Goal: Task Accomplishment & Management: Use online tool/utility

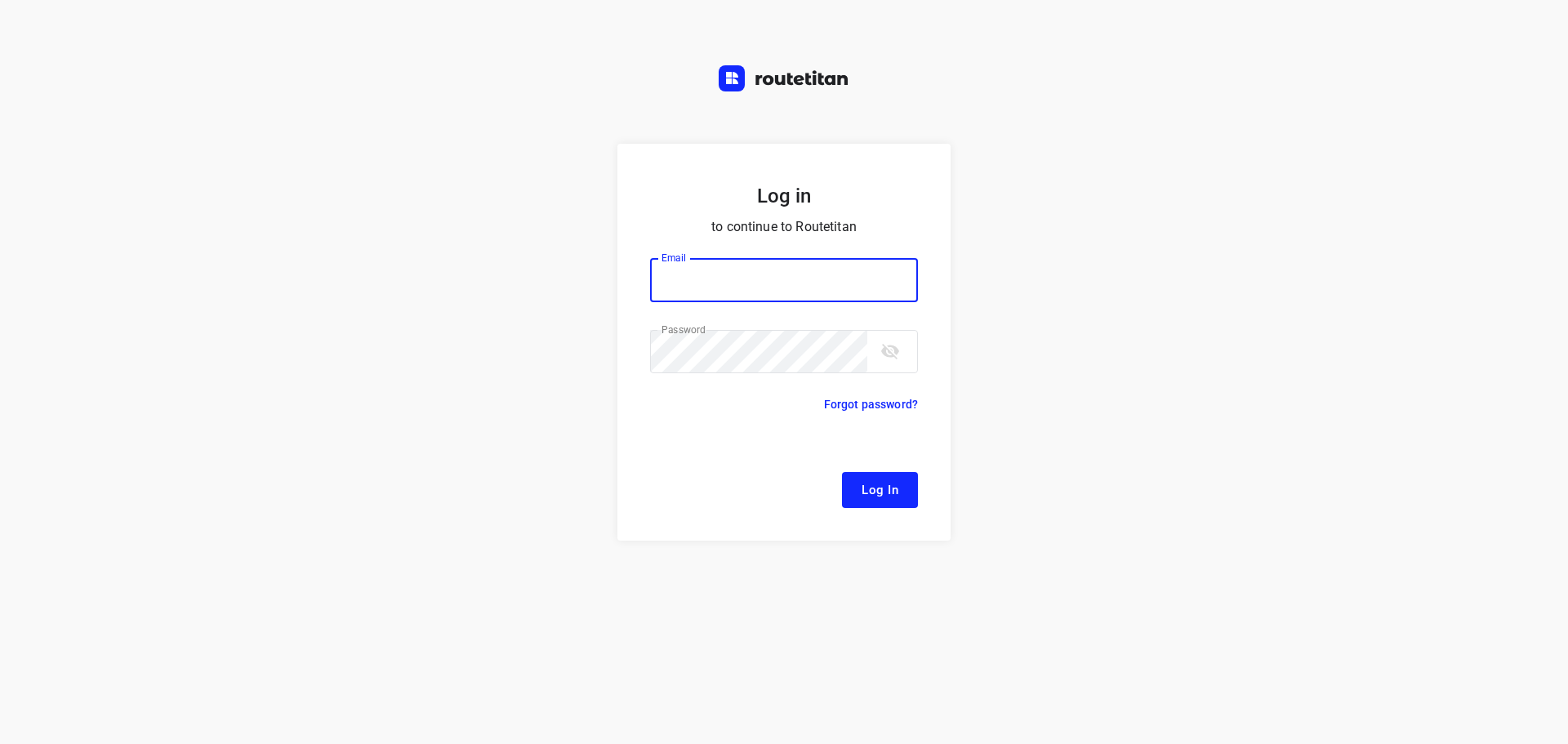
type input "[EMAIL_ADDRESS][DOMAIN_NAME]"
click at [886, 481] on span "Log In" at bounding box center [879, 490] width 37 height 21
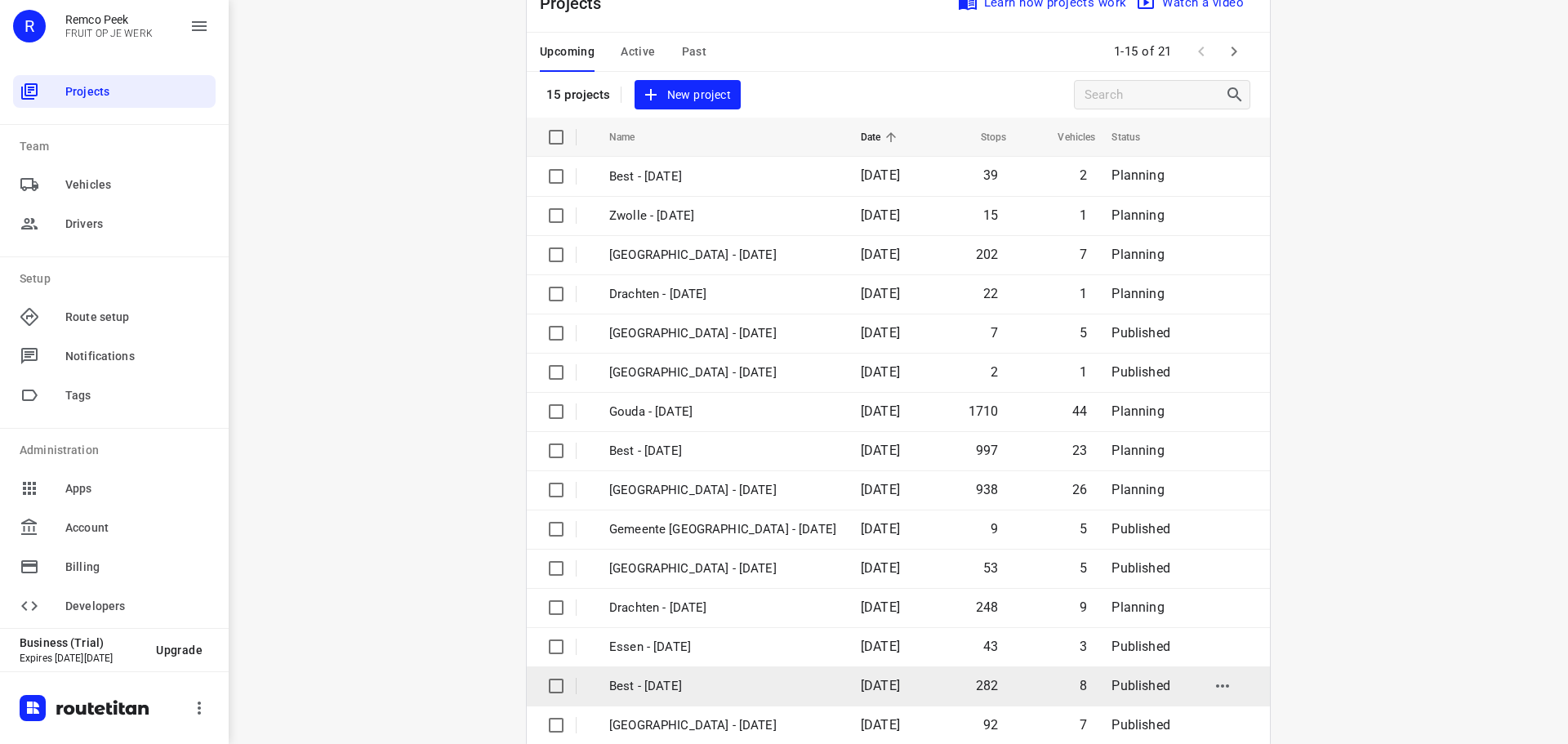
scroll to position [82, 0]
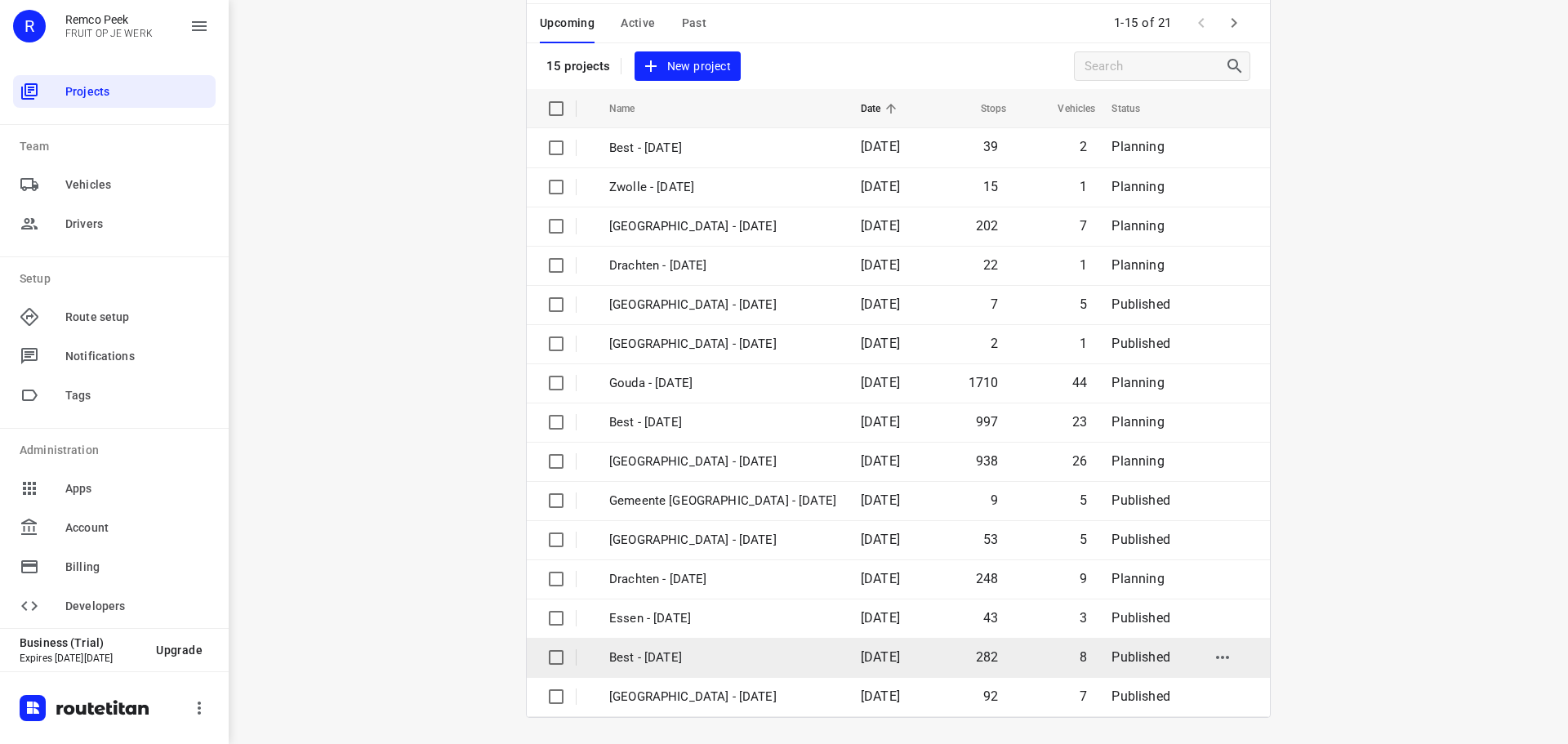
click at [664, 657] on p "Best - [DATE]" at bounding box center [722, 657] width 227 height 19
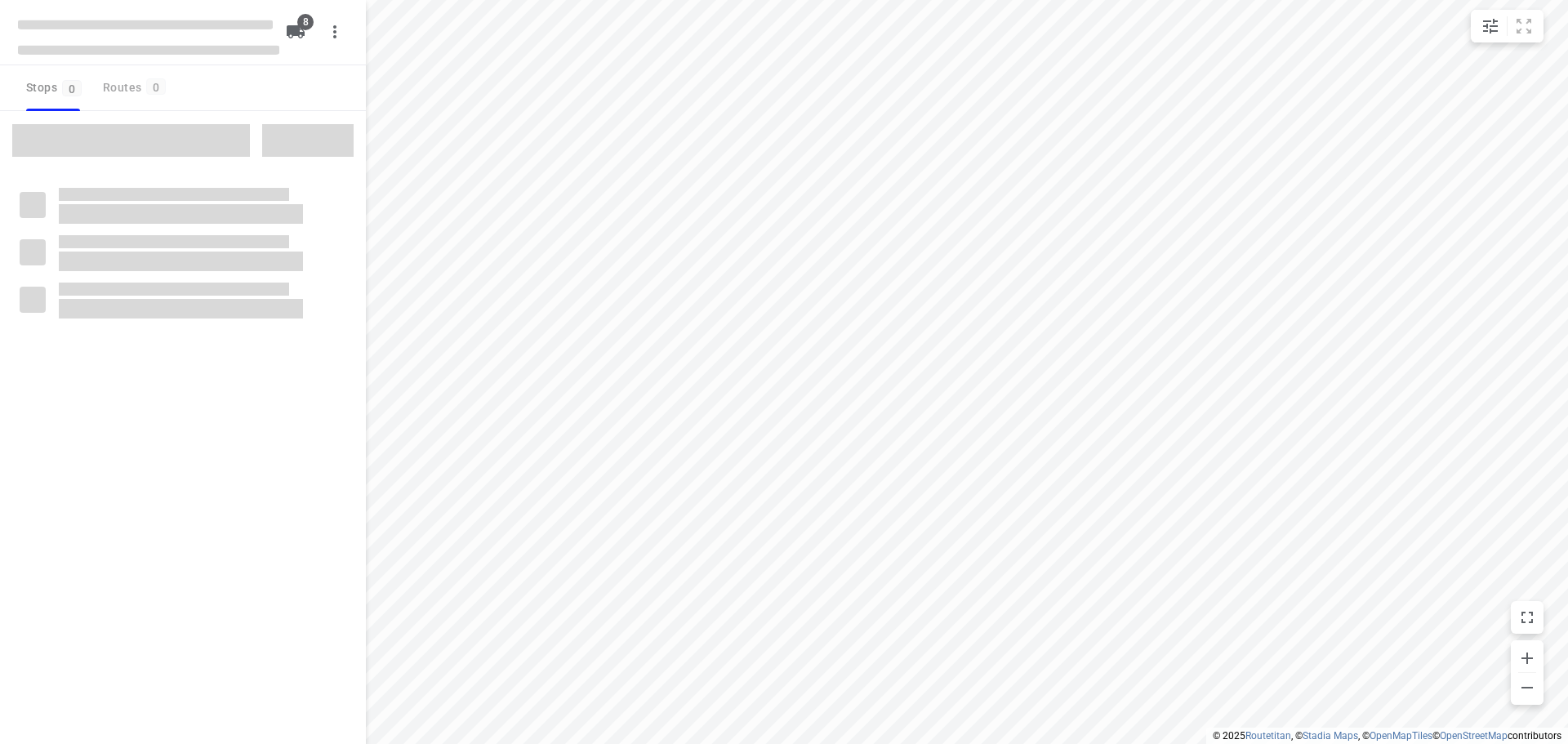
type input "distance"
